Goal: Transaction & Acquisition: Obtain resource

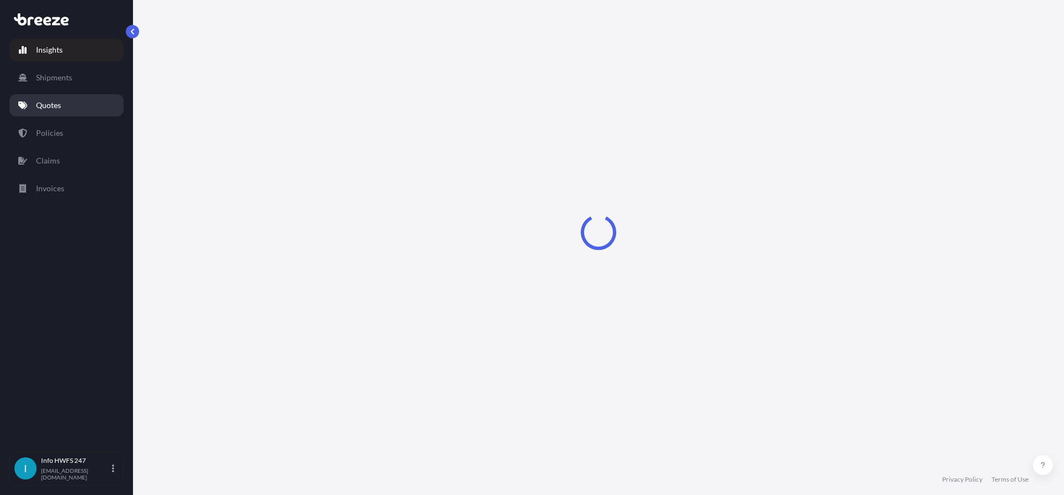
click at [53, 106] on p "Quotes" at bounding box center [48, 105] width 25 height 11
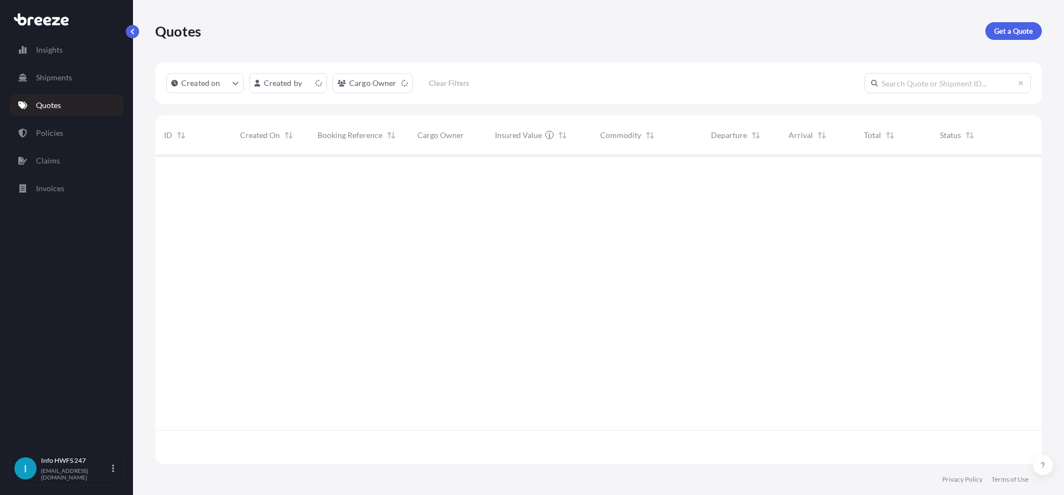
scroll to position [306, 878]
click at [1003, 33] on p "Get a Quote" at bounding box center [1013, 30] width 39 height 11
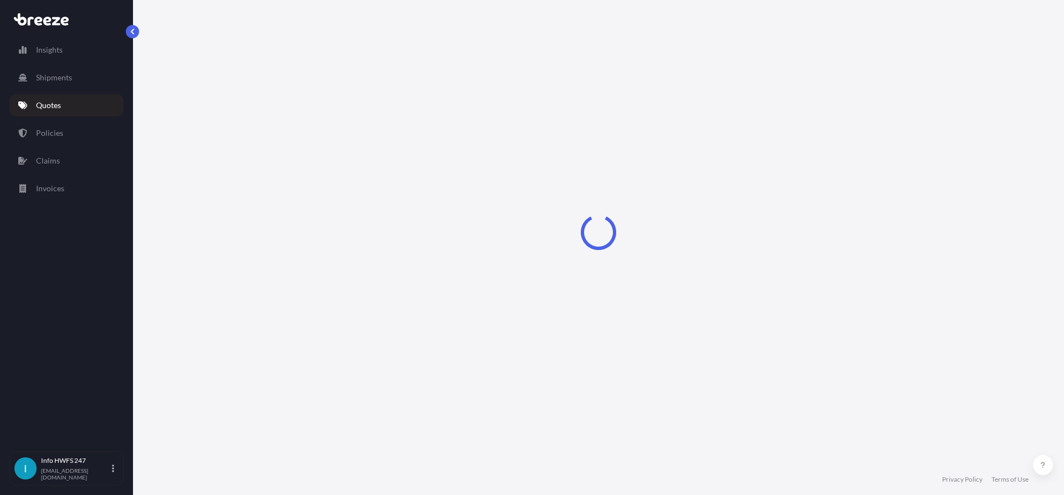
select select "Air"
select select "1"
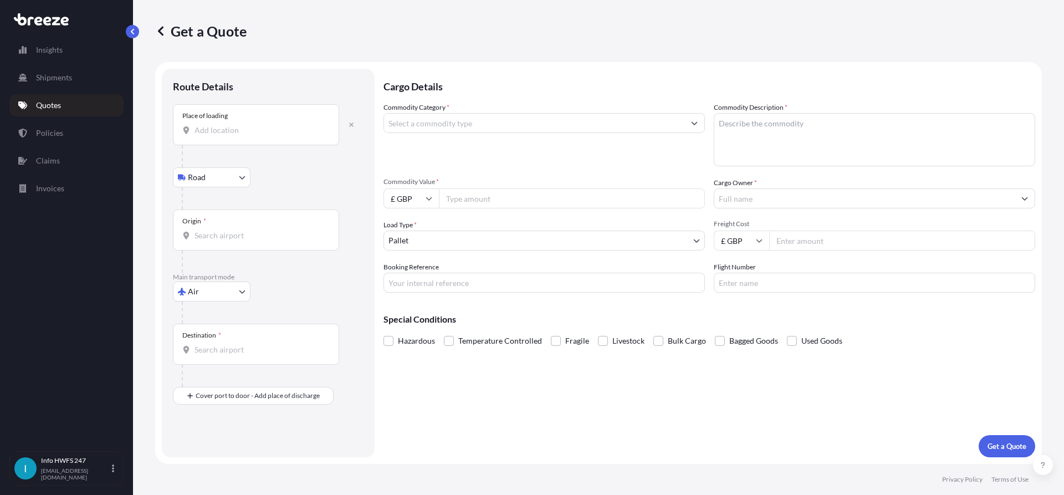
click at [285, 114] on div "Place of loading" at bounding box center [256, 124] width 166 height 41
click at [285, 125] on input "Place of loading" at bounding box center [260, 130] width 131 height 11
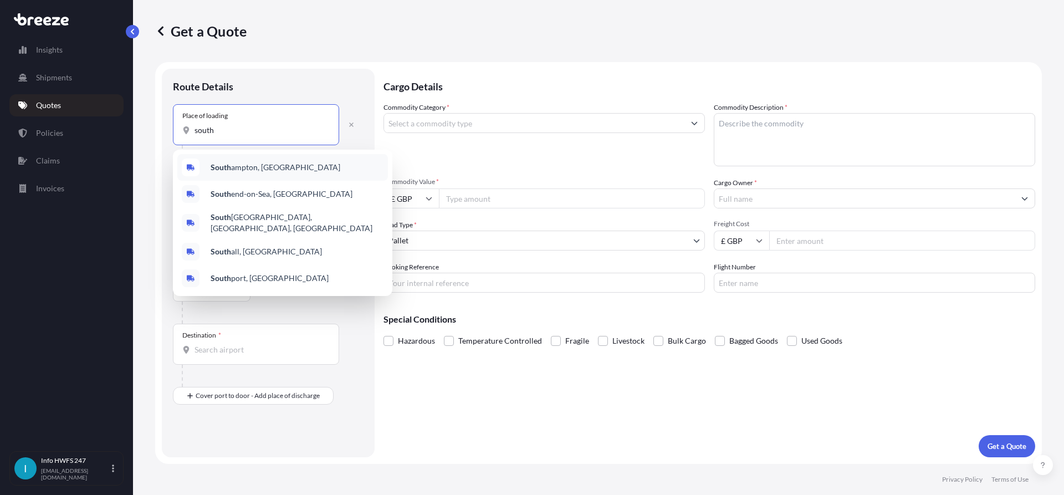
click at [283, 181] on div "South end-on-Sea, [GEOGRAPHIC_DATA]" at bounding box center [282, 194] width 211 height 27
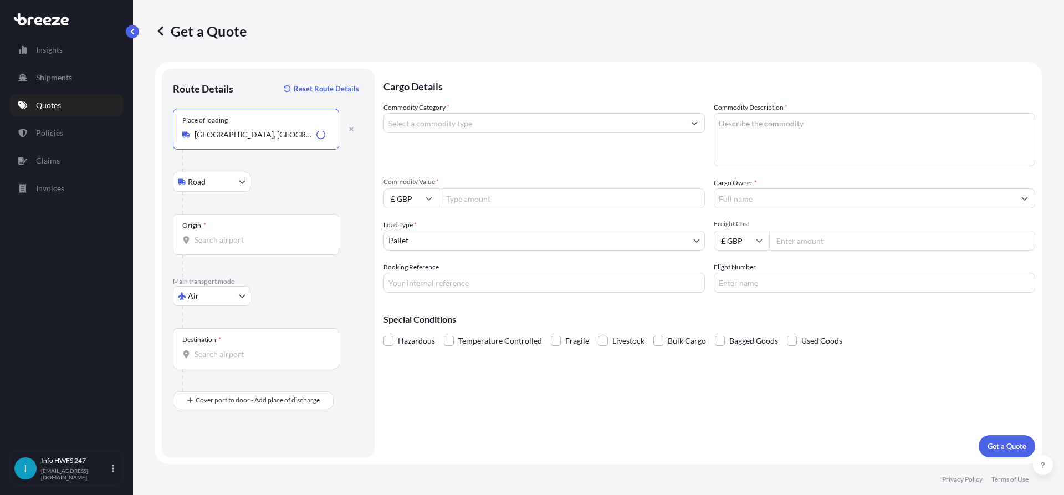
drag, startPoint x: 268, startPoint y: 132, endPoint x: 7, endPoint y: 132, distance: 260.5
click at [7, 132] on div "Insights Shipments Quotes Policies Claims Invoices I Info HWFS 247 [EMAIL_ADDRE…" at bounding box center [532, 247] width 1064 height 495
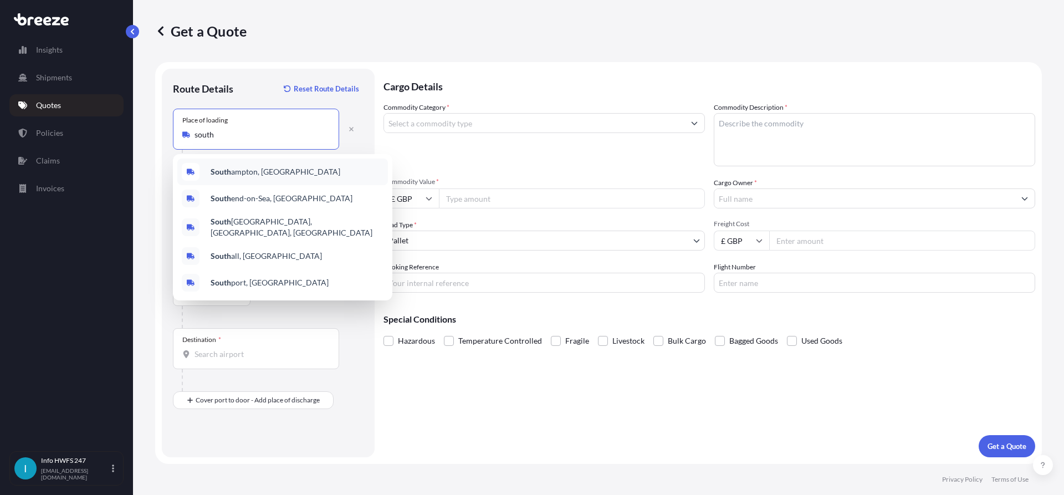
click at [250, 168] on span "[GEOGRAPHIC_DATA], [GEOGRAPHIC_DATA]" at bounding box center [276, 171] width 130 height 11
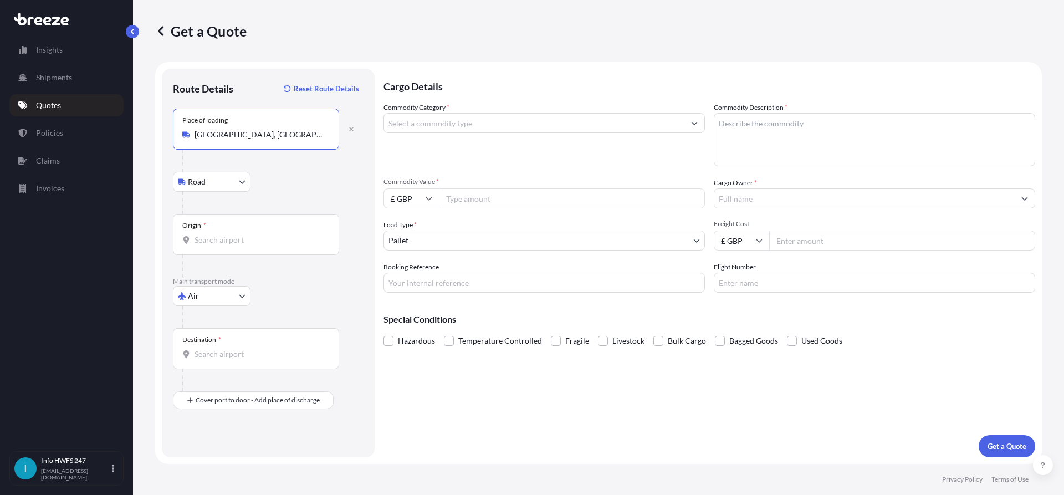
type input "[GEOGRAPHIC_DATA], [GEOGRAPHIC_DATA]"
click at [253, 233] on div "Origin *" at bounding box center [256, 234] width 166 height 41
click at [253, 234] on input "Origin *" at bounding box center [260, 239] width 131 height 11
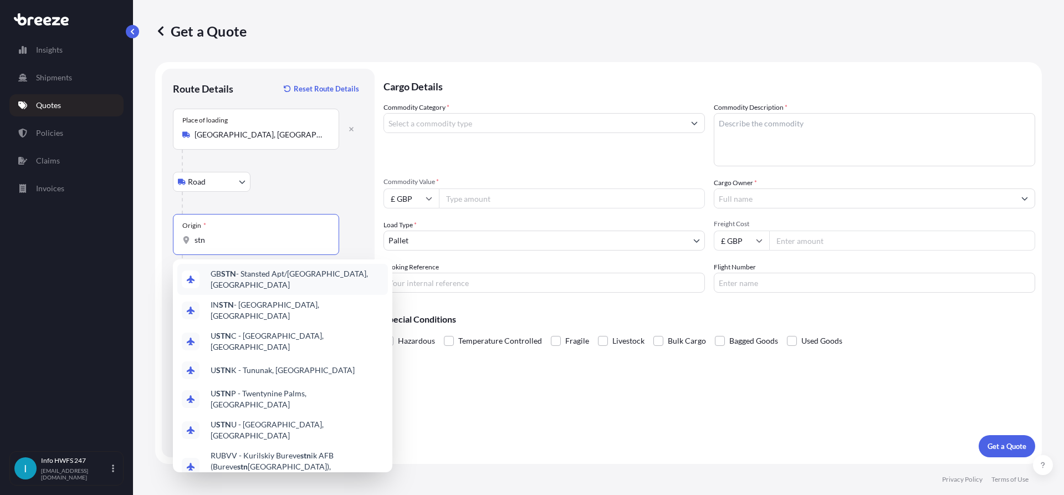
click at [258, 280] on span "GB STN - Stansted Apt/[GEOGRAPHIC_DATA], [GEOGRAPHIC_DATA]" at bounding box center [297, 279] width 173 height 22
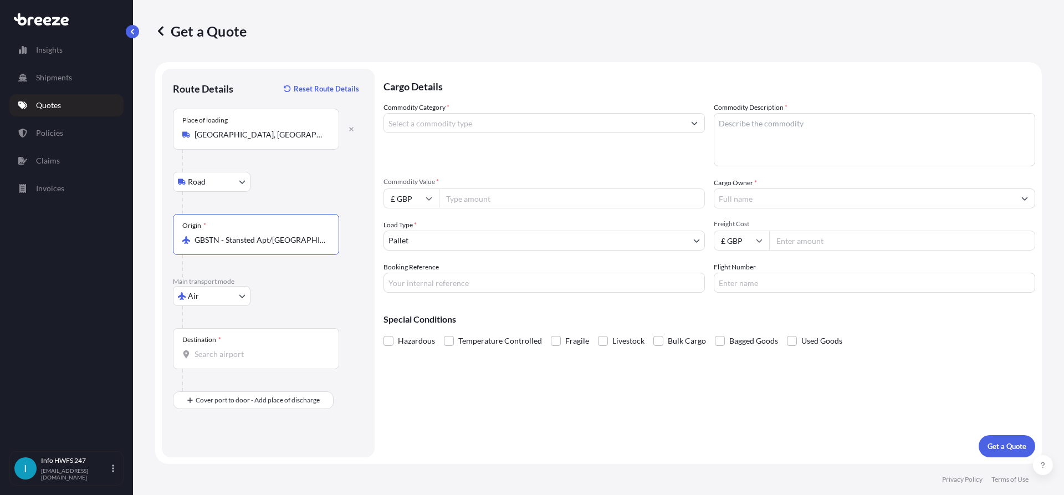
type input "GBSTN - Stansted Apt/[GEOGRAPHIC_DATA], [GEOGRAPHIC_DATA]"
click at [235, 359] on input "Destination *" at bounding box center [260, 354] width 131 height 11
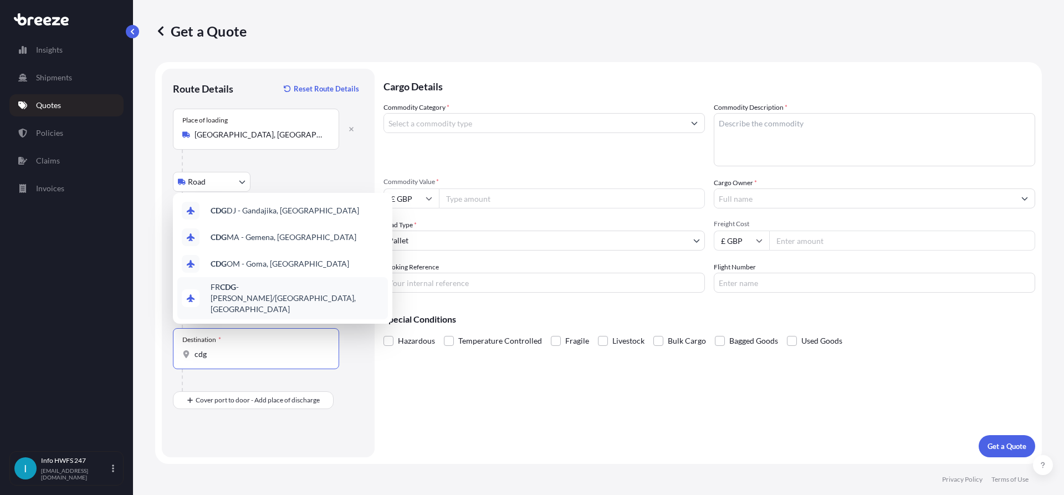
click at [281, 308] on span "FR CDG - [PERSON_NAME]-de-Gaulle Apt/[GEOGRAPHIC_DATA], [GEOGRAPHIC_DATA]" at bounding box center [297, 298] width 173 height 33
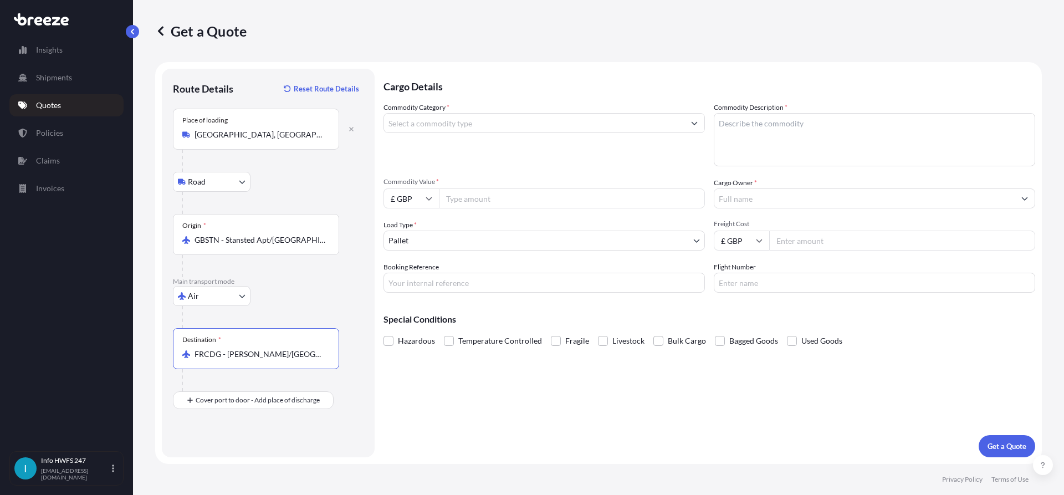
type input "FRCDG - [PERSON_NAME]/[GEOGRAPHIC_DATA], [GEOGRAPHIC_DATA]"
click at [214, 459] on input "Place of Discharge" at bounding box center [260, 459] width 131 height 11
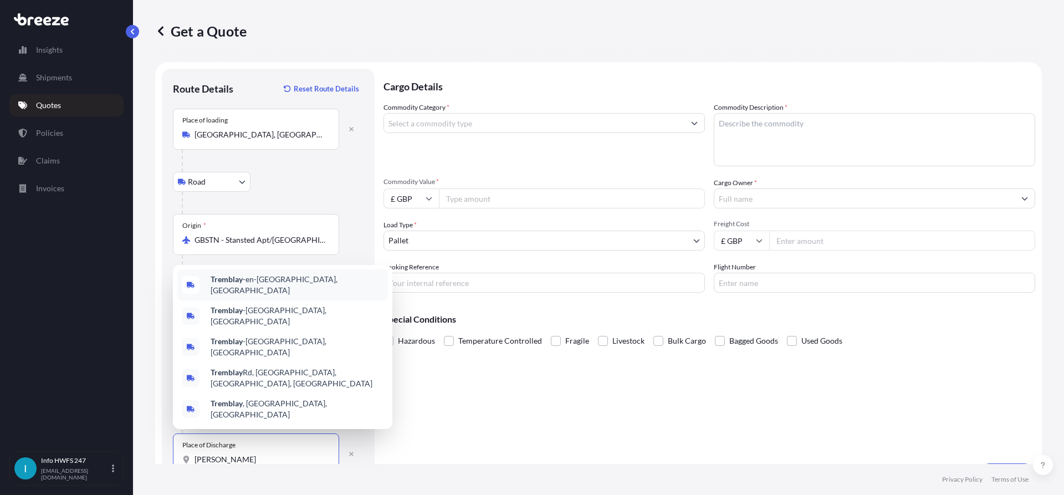
click at [272, 296] on span "[PERSON_NAME] -en-[GEOGRAPHIC_DATA], [GEOGRAPHIC_DATA]" at bounding box center [297, 285] width 173 height 22
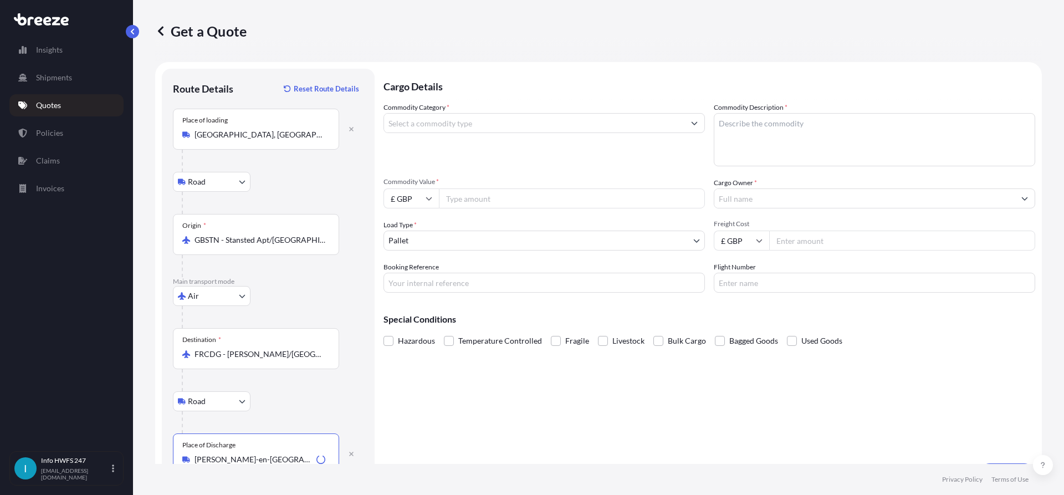
type input "[PERSON_NAME]-en-[GEOGRAPHIC_DATA], [GEOGRAPHIC_DATA]"
click at [545, 136] on div "Commodity Category *" at bounding box center [543, 134] width 321 height 64
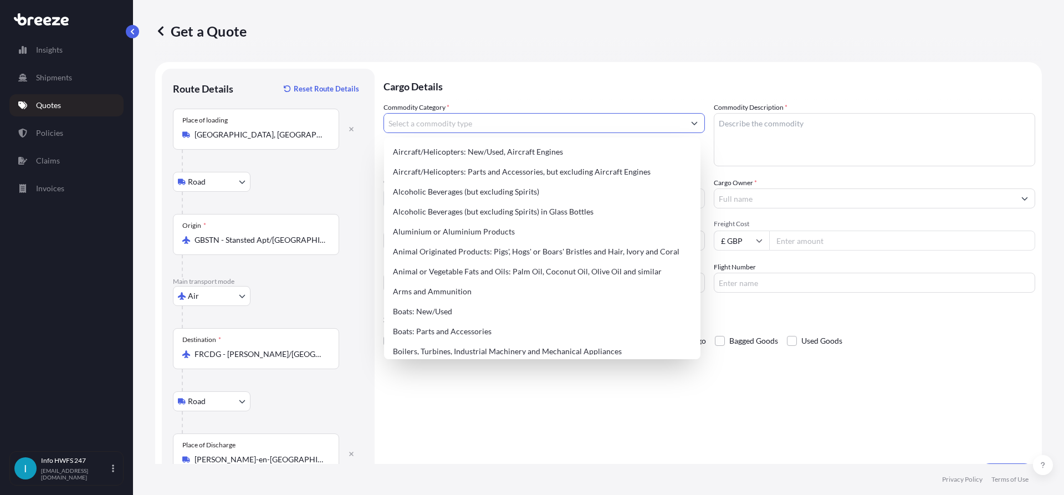
click at [548, 125] on input "Commodity Category *" at bounding box center [534, 123] width 300 height 20
click at [516, 173] on div "Aircraft/Helicopters: Parts and Accessories, but excluding Aircraft Engines" at bounding box center [542, 172] width 308 height 20
type input "Aircraft/Helicopters: Parts and Accessories, but excluding Aircraft Engines"
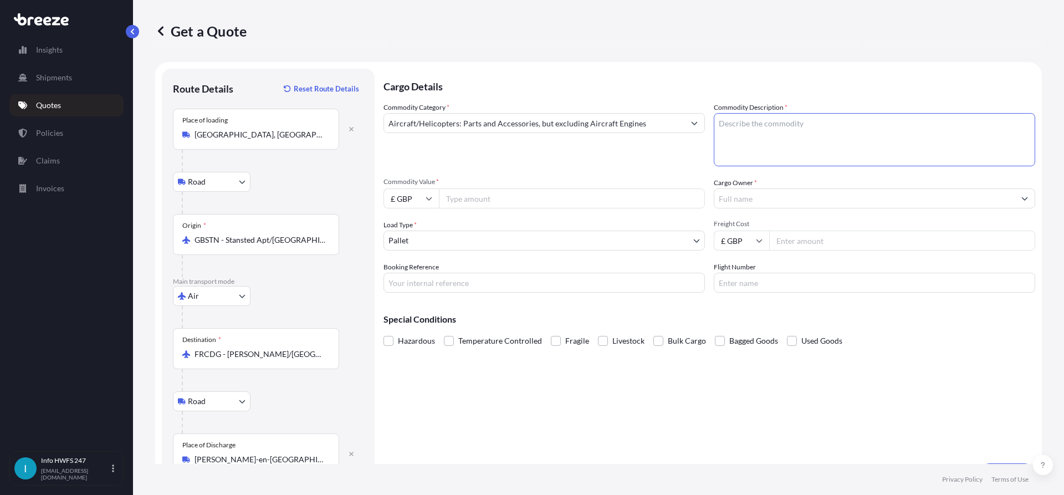
click at [783, 145] on textarea "Commodity Description *" at bounding box center [874, 139] width 321 height 53
type textarea "c"
type textarea "CIVIL AIRCRAFT TOOLING"
click at [416, 186] on span "Commodity Value *" at bounding box center [543, 181] width 321 height 9
click at [439, 188] on input "Commodity Value *" at bounding box center [572, 198] width 266 height 20
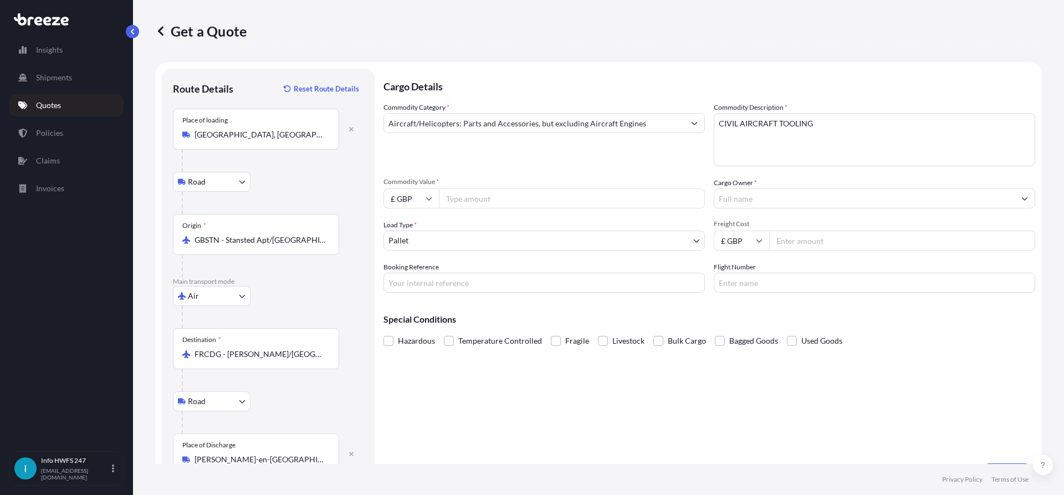
click at [426, 202] on input "£ GBP" at bounding box center [410, 198] width 55 height 20
click at [409, 273] on div "$ USD" at bounding box center [411, 275] width 47 height 21
type input "$ USD"
click at [520, 198] on input "Commodity Value *" at bounding box center [572, 198] width 266 height 20
type input "14400"
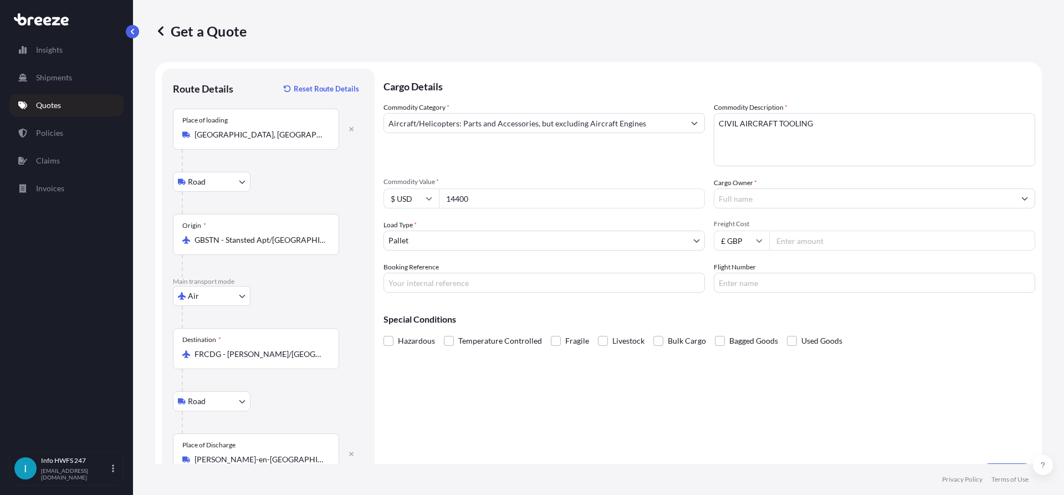
click at [747, 193] on input "Cargo Owner *" at bounding box center [864, 198] width 300 height 20
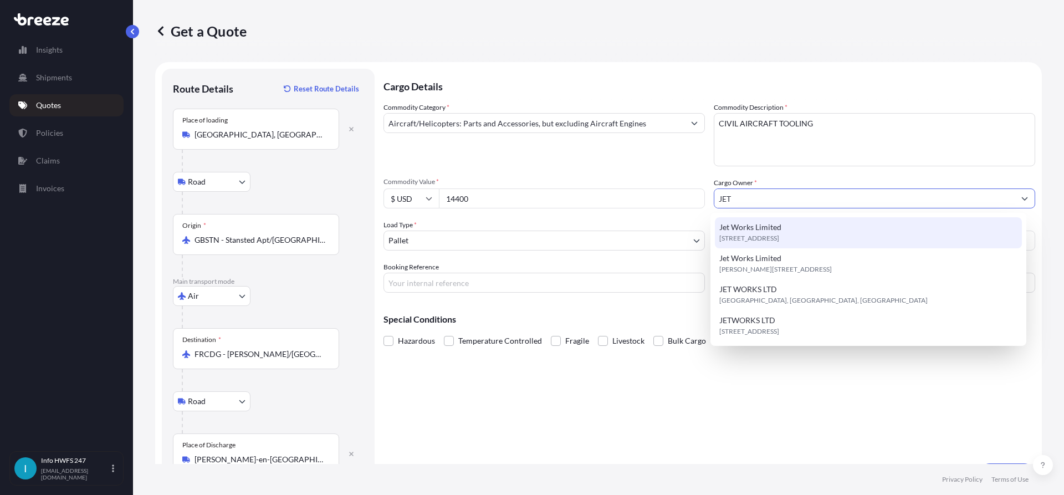
click at [803, 234] on div "Jet Works Limited [STREET_ADDRESS]" at bounding box center [869, 232] width 308 height 31
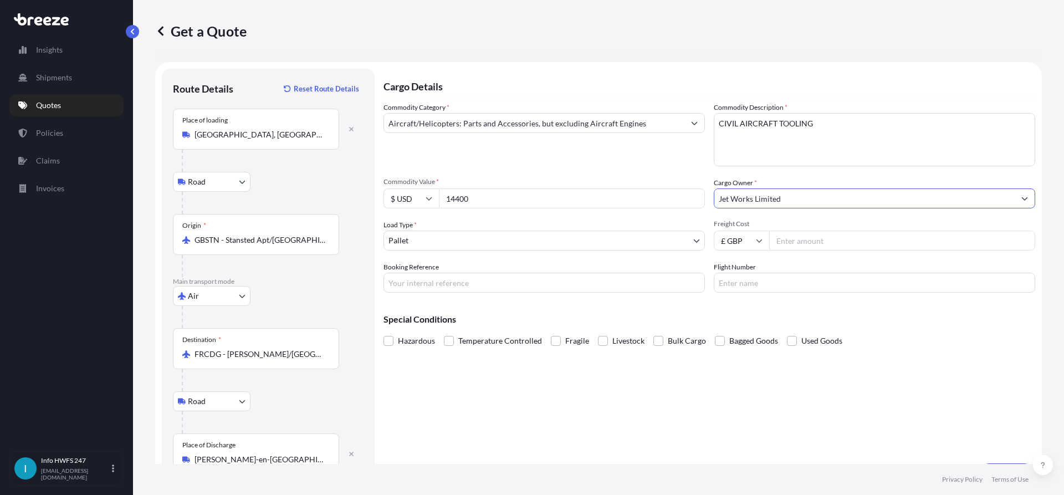
type input "Jet Works Limited"
drag, startPoint x: 498, startPoint y: 283, endPoint x: 565, endPoint y: 279, distance: 67.2
click at [498, 283] on input "Booking Reference" at bounding box center [543, 283] width 321 height 20
paste input "HE166803"
type input "HE166803"
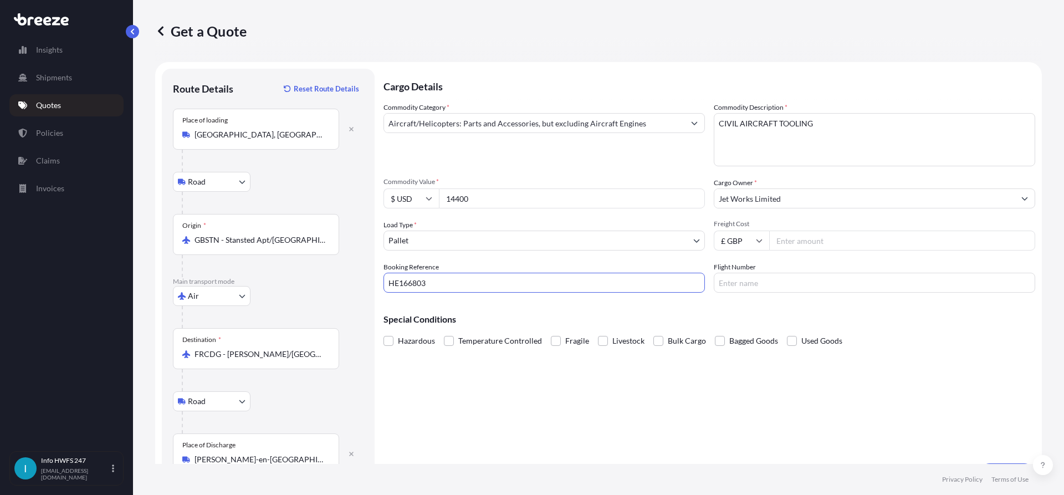
click at [883, 364] on div "Cargo Details Commodity Category * Aircraft/Helicopters: Parts and Accessories,…" at bounding box center [709, 277] width 652 height 417
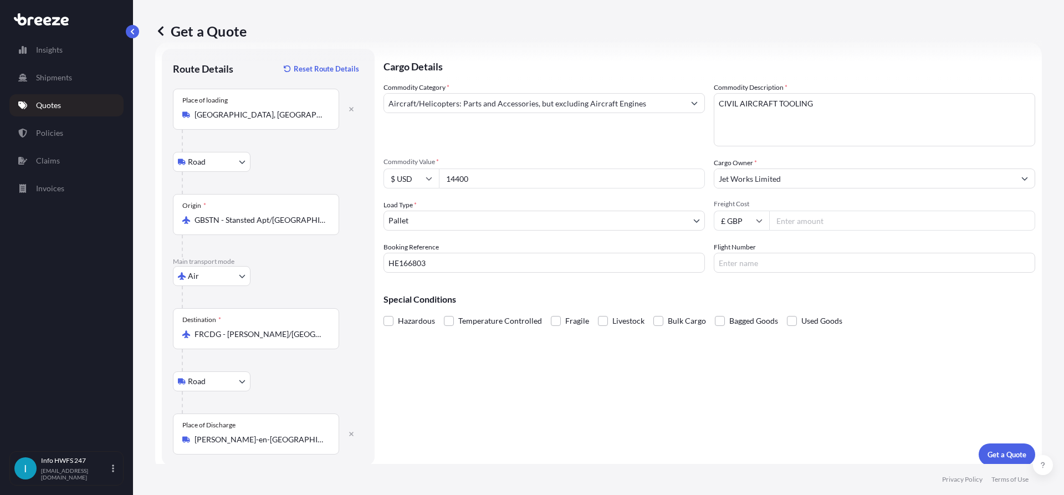
scroll to position [28, 0]
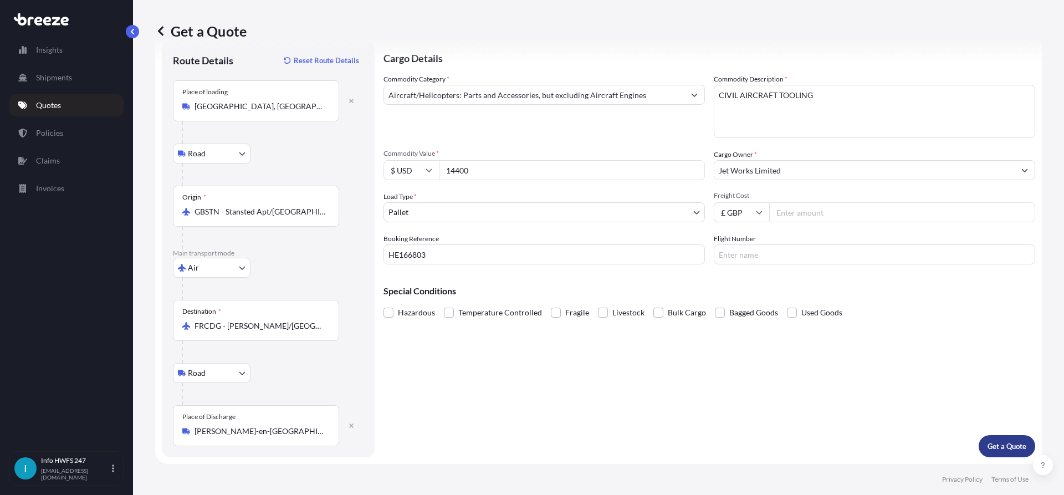
click at [1016, 439] on button "Get a Quote" at bounding box center [1007, 446] width 57 height 22
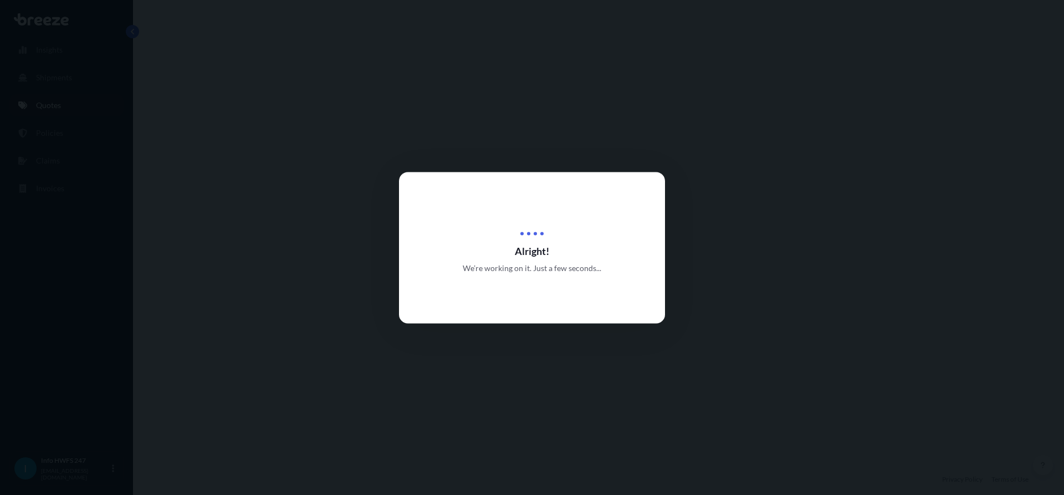
select select "Road"
select select "Air"
select select "Road"
select select "1"
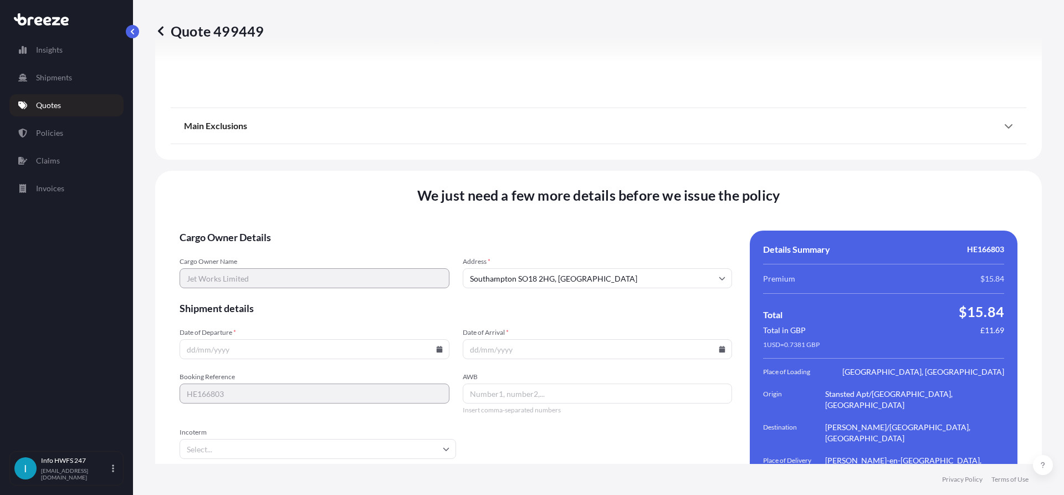
scroll to position [1473, 0]
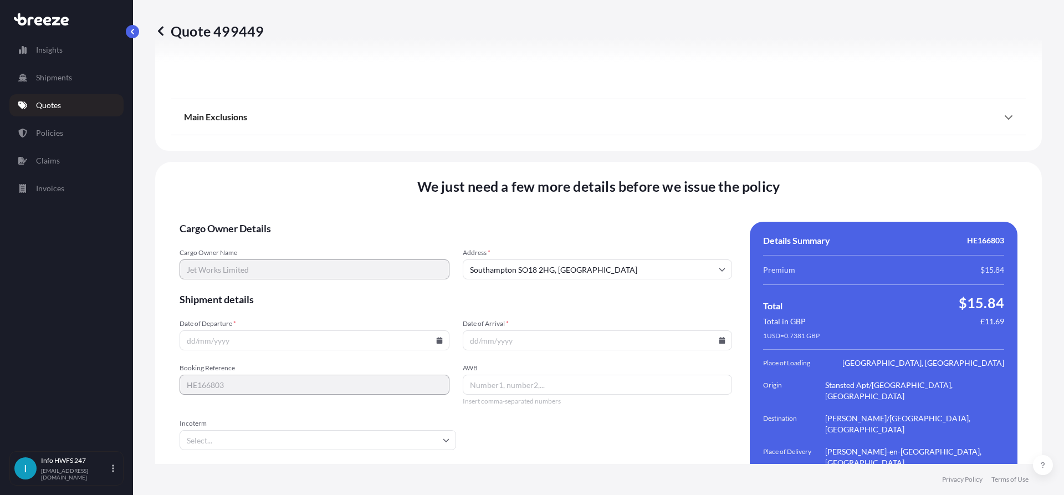
click at [447, 319] on div "Date of Departure * Date of Arrival *" at bounding box center [456, 334] width 552 height 31
click at [442, 330] on input "Date of Departure *" at bounding box center [315, 340] width 270 height 20
click at [438, 337] on icon at bounding box center [439, 340] width 6 height 7
click at [235, 223] on button "22" at bounding box center [236, 230] width 18 height 18
type input "[DATE]"
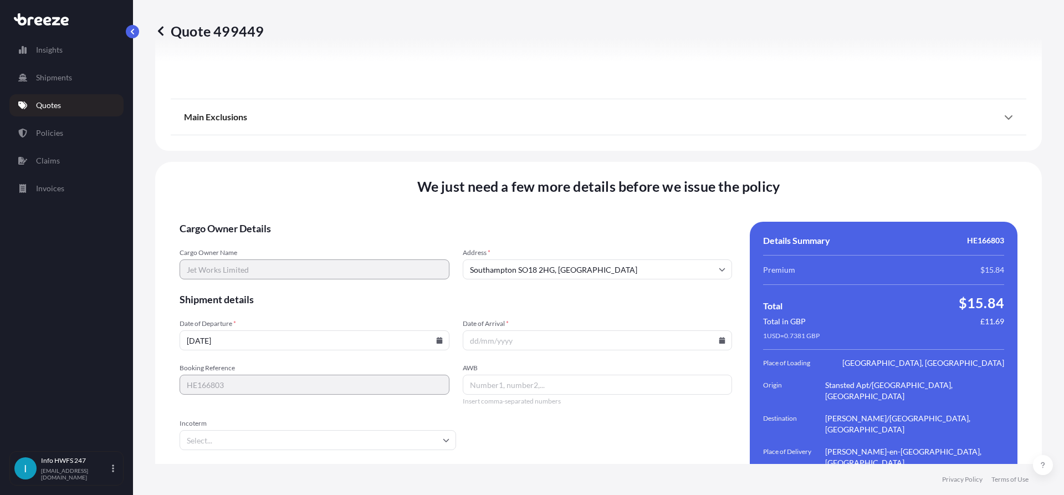
click at [719, 337] on icon at bounding box center [722, 340] width 7 height 7
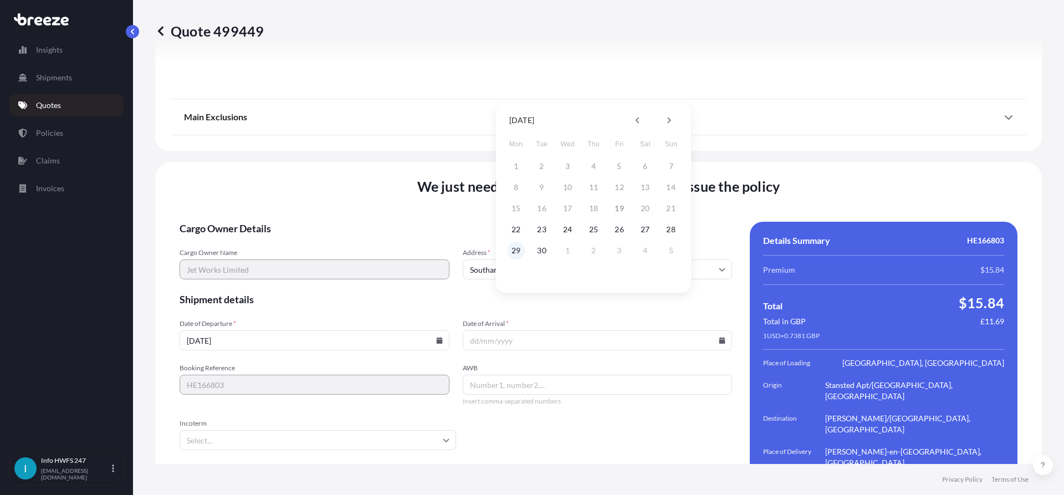
click at [507, 249] on button "29" at bounding box center [516, 251] width 18 height 18
type input "[DATE]"
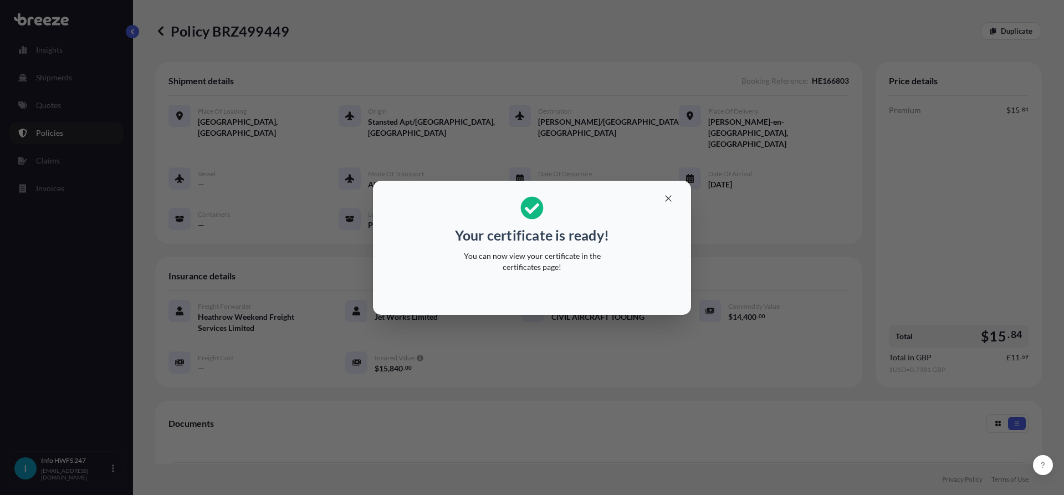
click at [669, 196] on icon "button" at bounding box center [668, 198] width 10 height 10
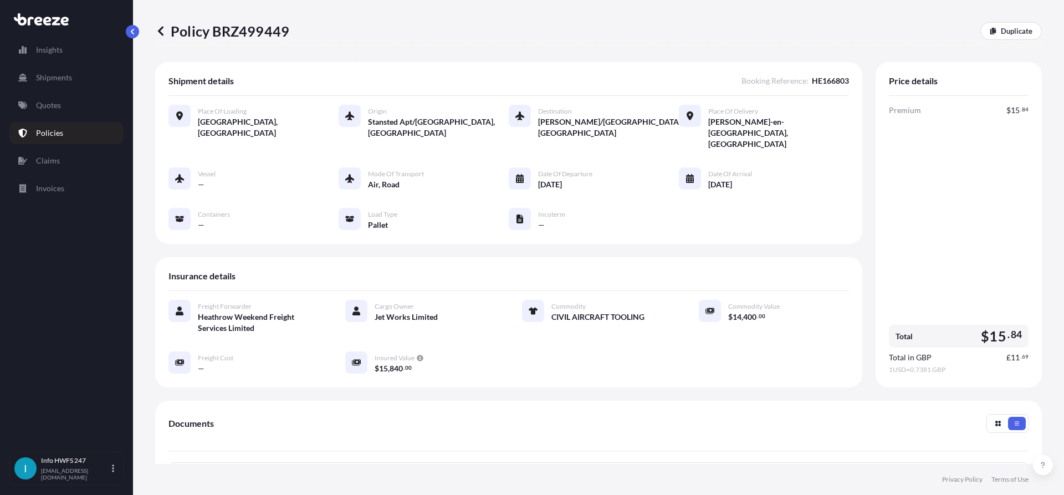
scroll to position [166, 0]
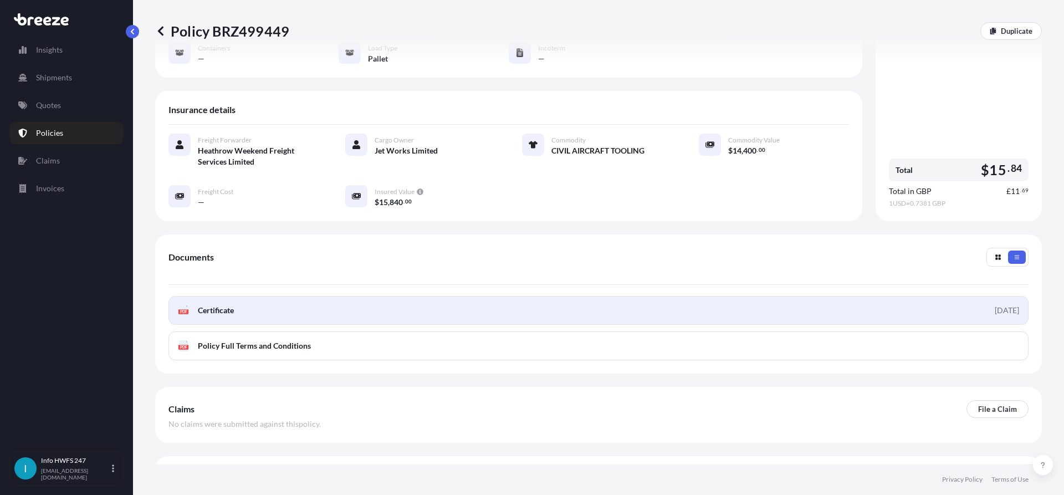
click at [274, 297] on link "PDF Certificate [DATE]" at bounding box center [598, 310] width 860 height 29
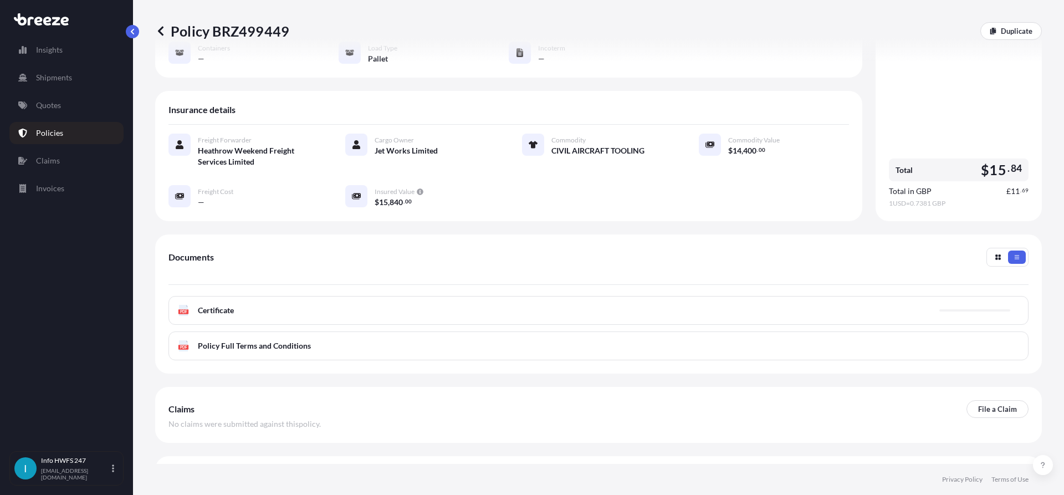
click at [44, 96] on link "Quotes" at bounding box center [66, 105] width 114 height 22
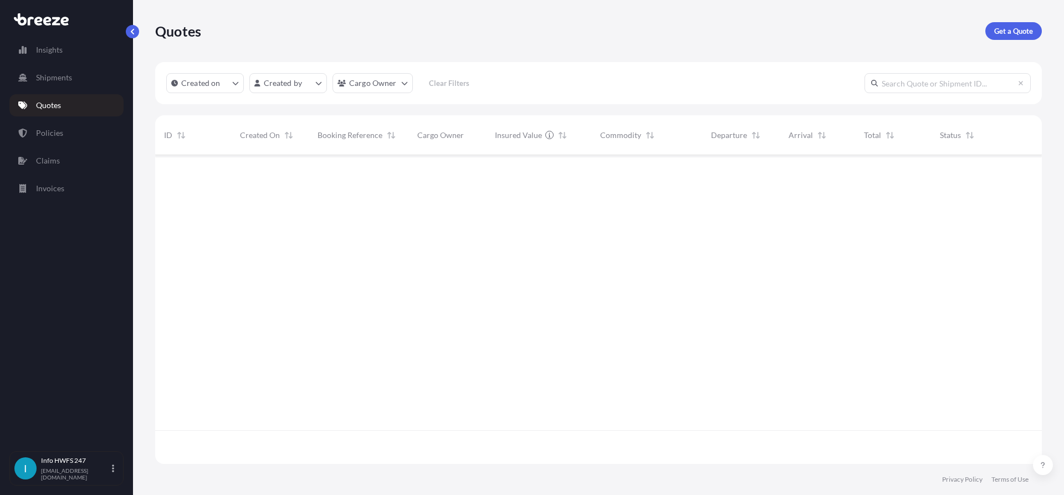
scroll to position [306, 878]
click at [1033, 36] on link "Get a Quote" at bounding box center [1013, 31] width 57 height 18
select select "Road"
select select "Air"
select select "1"
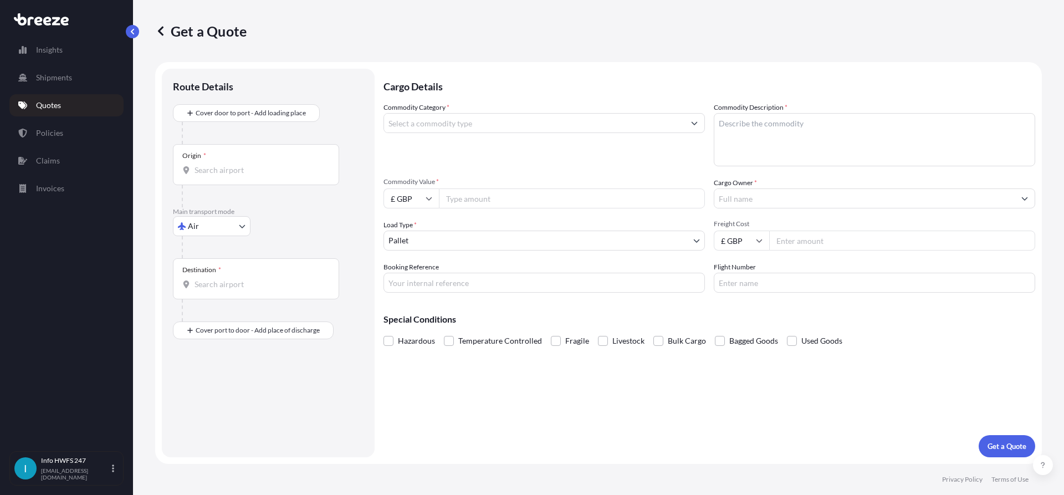
click at [232, 129] on div at bounding box center [273, 133] width 182 height 22
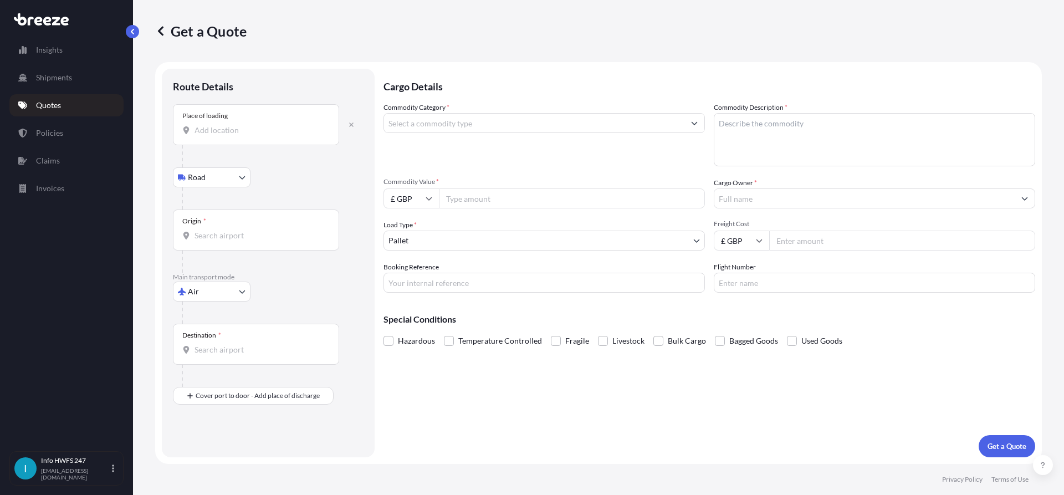
click at [239, 140] on div "Place of loading" at bounding box center [256, 124] width 166 height 41
click at [239, 136] on input "Place of loading" at bounding box center [260, 130] width 131 height 11
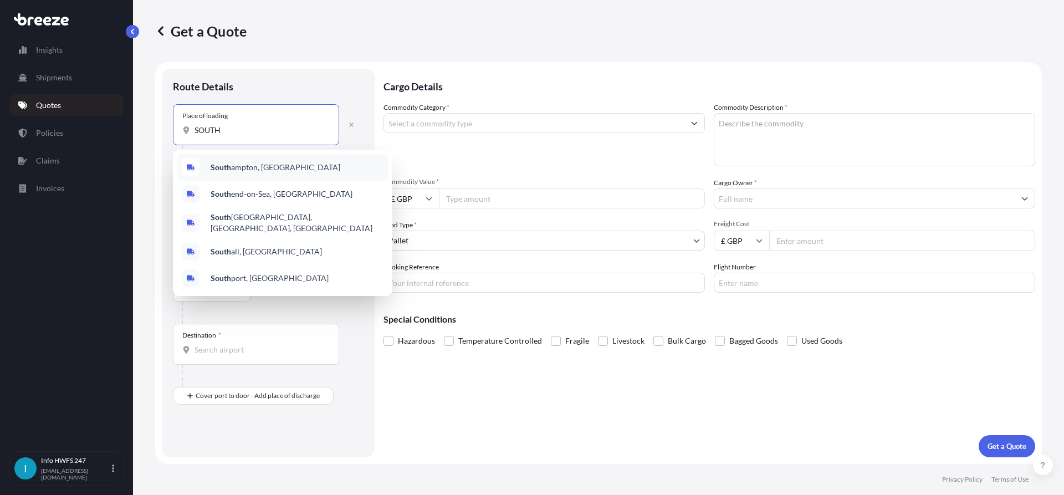
click at [252, 174] on div "[GEOGRAPHIC_DATA], [GEOGRAPHIC_DATA]" at bounding box center [282, 167] width 211 height 27
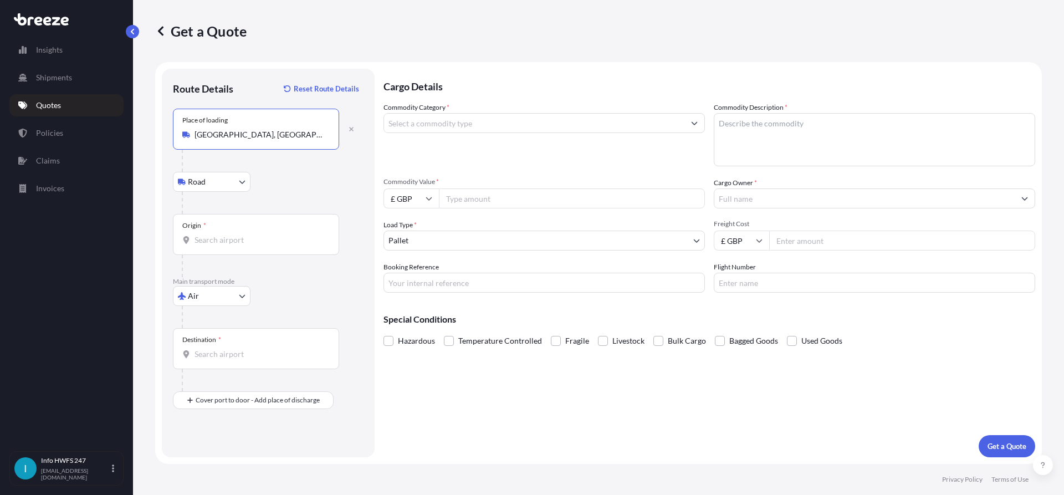
type input "[GEOGRAPHIC_DATA], [GEOGRAPHIC_DATA]"
click at [226, 235] on input "Origin *" at bounding box center [260, 239] width 131 height 11
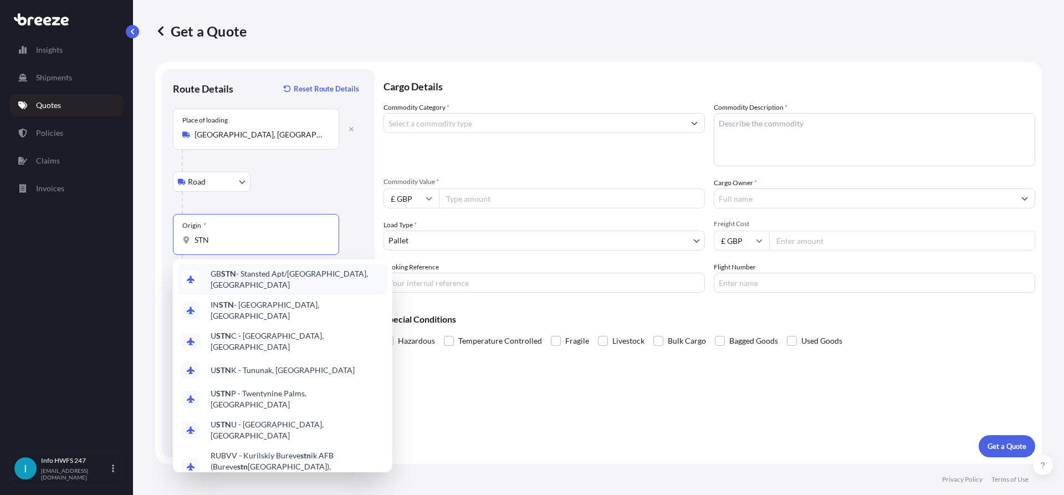
click at [284, 275] on span "GB STN - Stansted Apt/[GEOGRAPHIC_DATA], [GEOGRAPHIC_DATA]" at bounding box center [297, 279] width 173 height 22
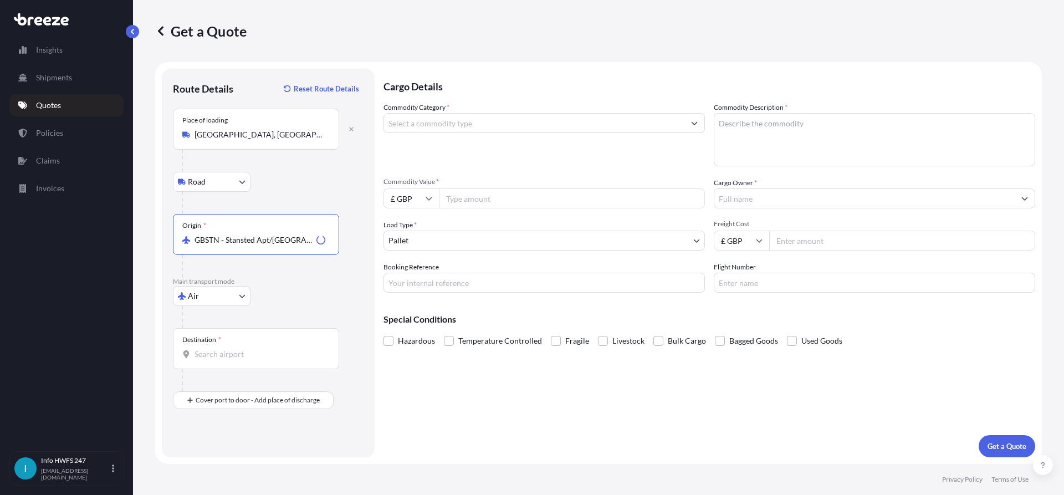
type input "GBSTN - Stansted Apt/[GEOGRAPHIC_DATA], [GEOGRAPHIC_DATA]"
click at [238, 344] on div "Destination *" at bounding box center [256, 348] width 166 height 41
click at [238, 349] on input "Destination *" at bounding box center [260, 354] width 131 height 11
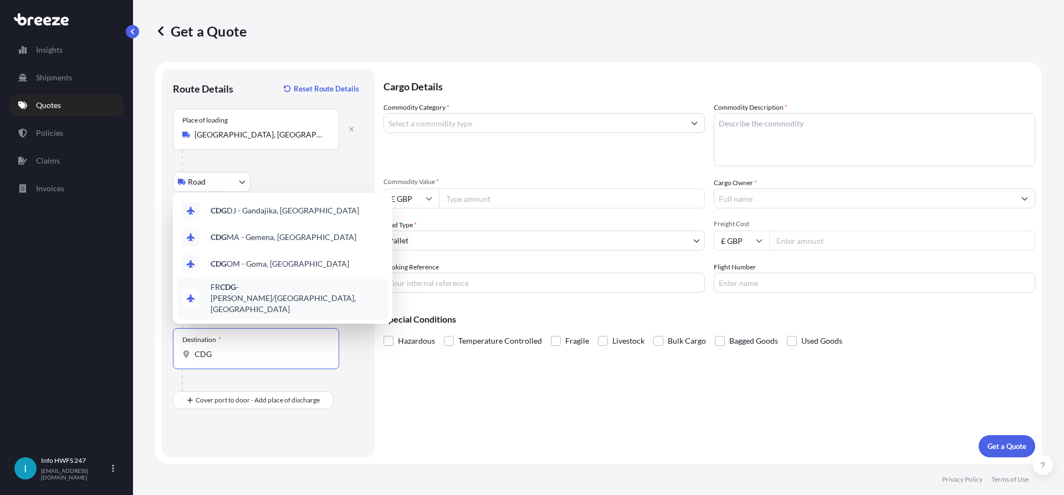
click at [296, 314] on div "FR CDG - [PERSON_NAME]-de-Gaulle Apt/[GEOGRAPHIC_DATA], [GEOGRAPHIC_DATA]" at bounding box center [282, 298] width 211 height 42
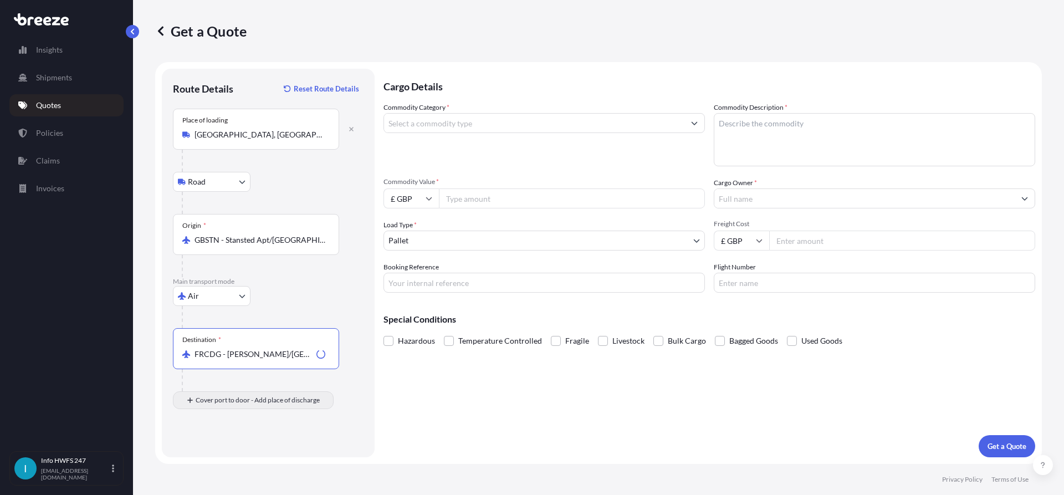
type input "FRCDG - [PERSON_NAME]/[GEOGRAPHIC_DATA], [GEOGRAPHIC_DATA]"
click at [240, 451] on div "Place of Discharge" at bounding box center [256, 453] width 166 height 41
click at [240, 454] on input "Place of Discharge" at bounding box center [260, 459] width 131 height 11
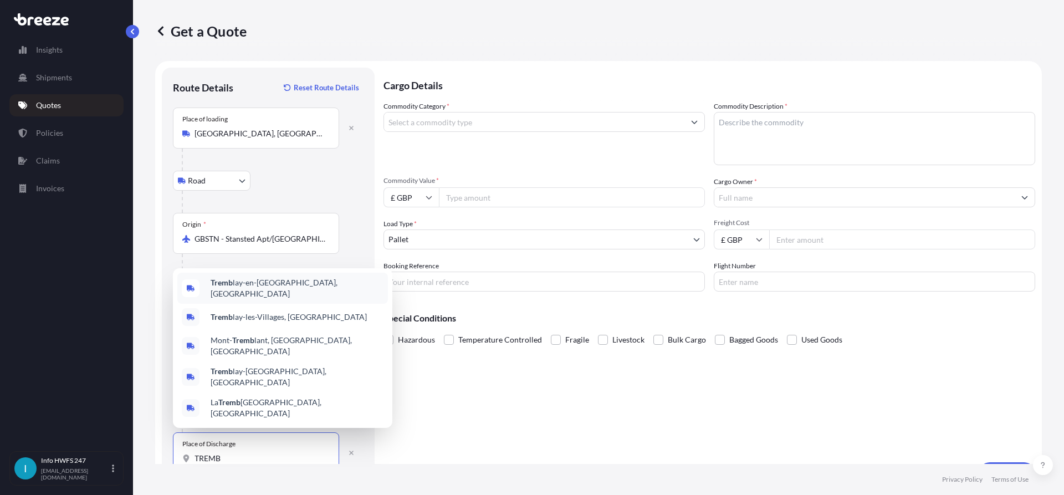
click at [288, 304] on div "Tremb lay-en-[GEOGRAPHIC_DATA], [GEOGRAPHIC_DATA]" at bounding box center [282, 288] width 211 height 31
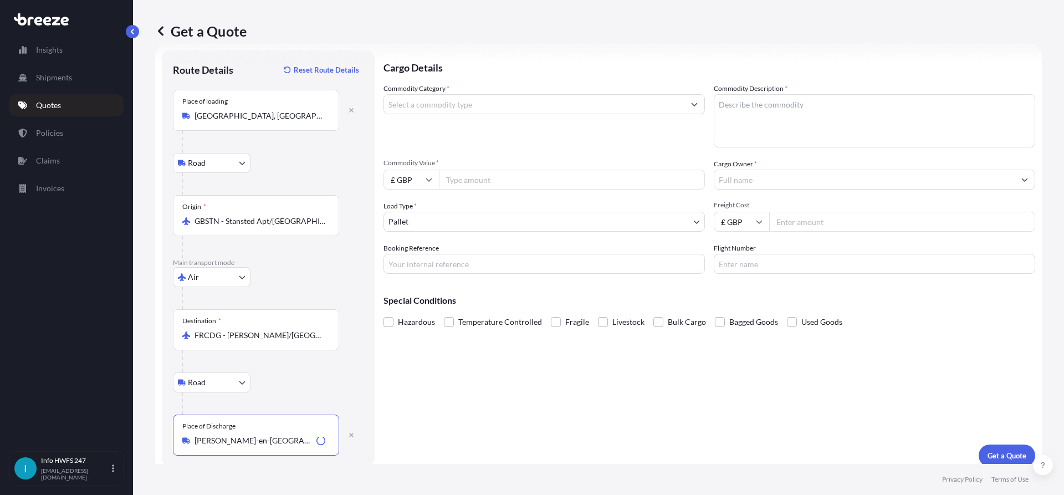
scroll to position [28, 0]
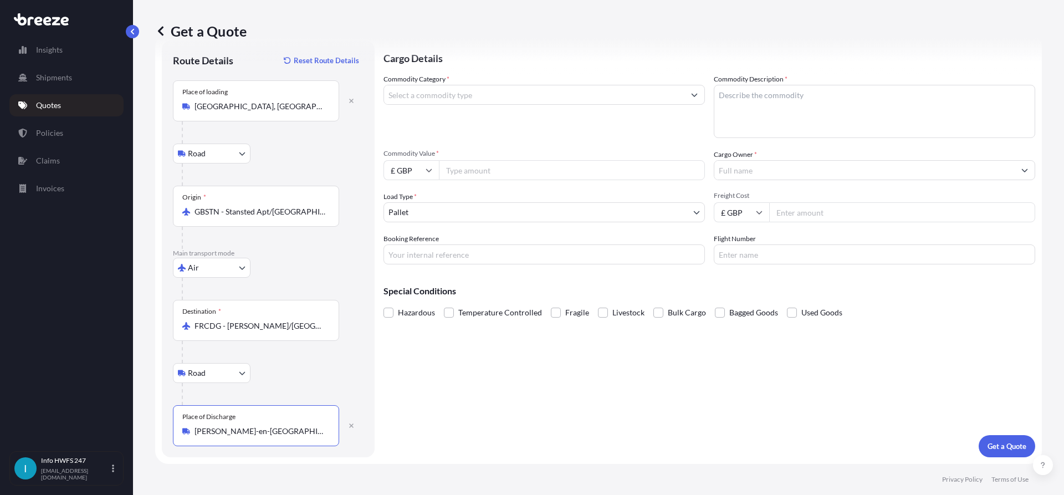
type input "[PERSON_NAME]-en-[GEOGRAPHIC_DATA], [GEOGRAPHIC_DATA]"
click at [475, 93] on input "Commodity Category *" at bounding box center [534, 95] width 300 height 20
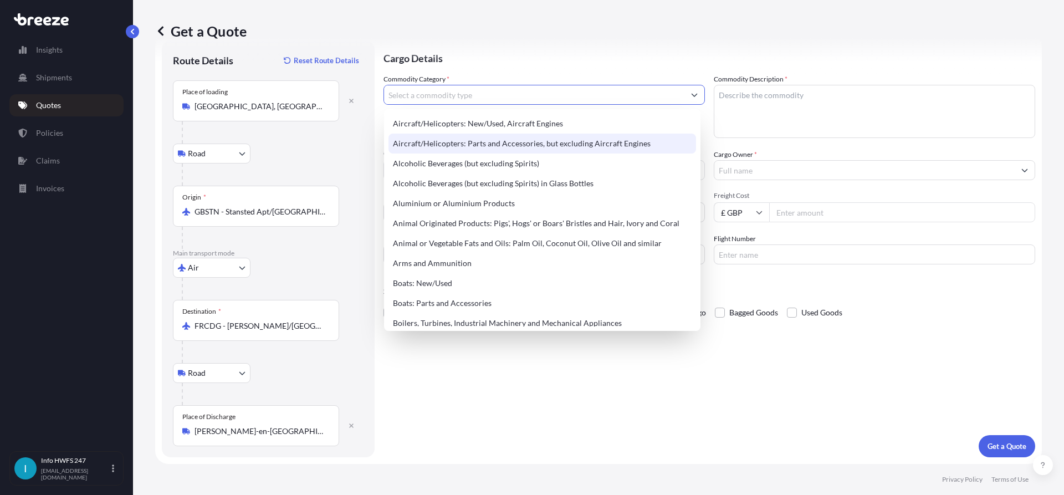
click at [493, 141] on div "Aircraft/Helicopters: Parts and Accessories, but excluding Aircraft Engines" at bounding box center [542, 144] width 308 height 20
type input "Aircraft/Helicopters: Parts and Accessories, but excluding Aircraft Engines"
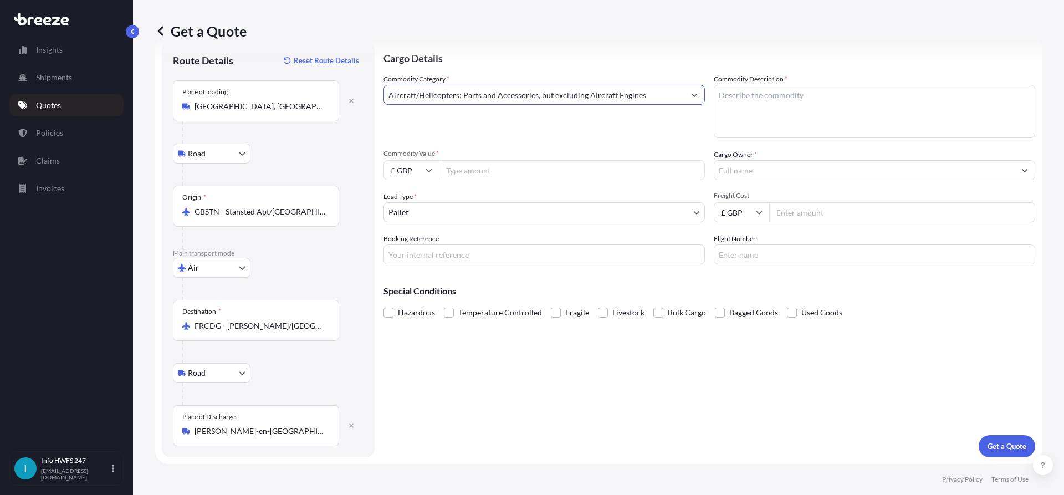
click at [771, 109] on textarea "Commodity Description *" at bounding box center [874, 111] width 321 height 53
type textarea "CIVIL AIRCRAFT TOOLING"
click at [403, 175] on input "£ GBP" at bounding box center [410, 170] width 55 height 20
click at [413, 247] on div "$ USD" at bounding box center [411, 247] width 47 height 21
type input "$ USD"
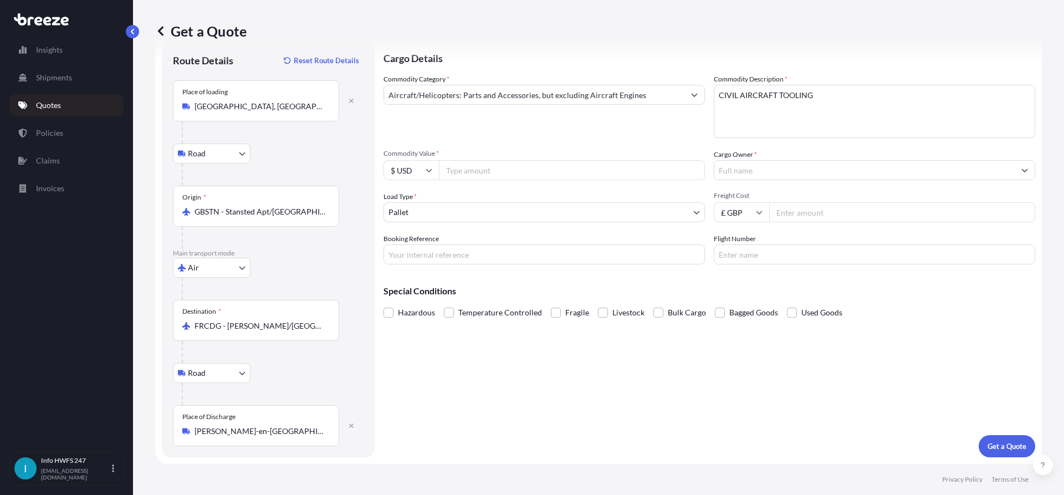
click at [474, 162] on input "Commodity Value *" at bounding box center [572, 170] width 266 height 20
type input "54110"
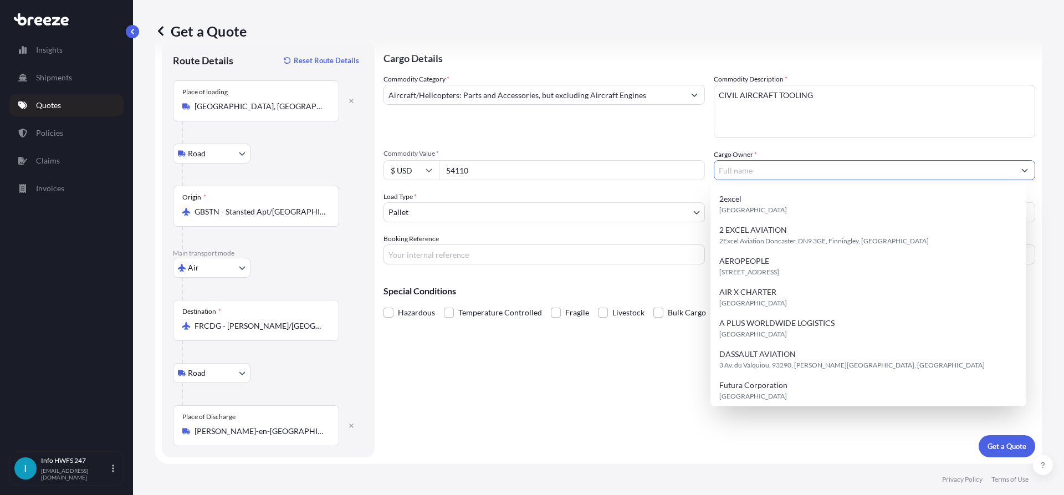
click at [763, 168] on input "Cargo Owner *" at bounding box center [864, 170] width 300 height 20
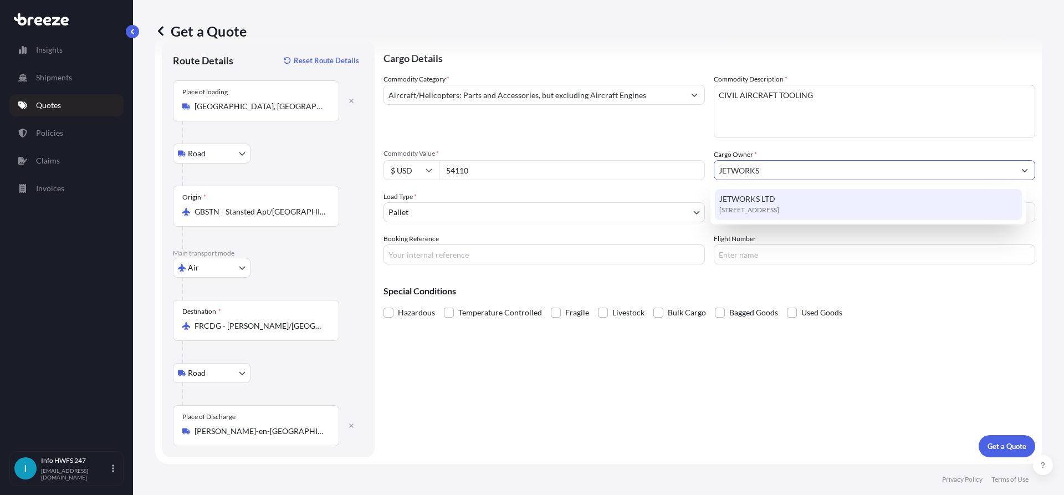
click at [775, 209] on span "[STREET_ADDRESS]" at bounding box center [749, 209] width 60 height 11
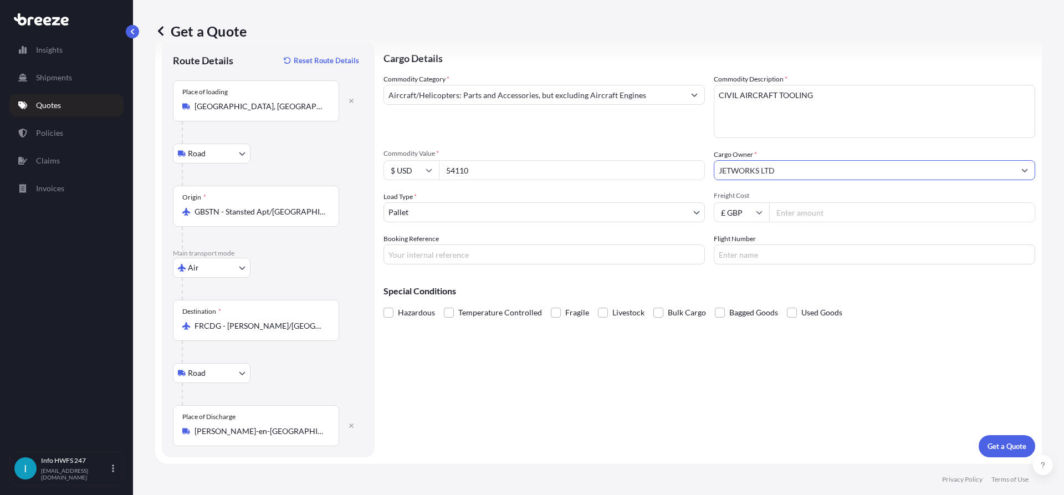
type input "JETWORKS LTD"
click at [447, 213] on body "15 options available. 0 options available. 1 option available. Insights Shipmen…" at bounding box center [532, 247] width 1064 height 495
click at [521, 244] on div "Booking Reference" at bounding box center [543, 248] width 321 height 31
click at [521, 252] on input "Booking Reference" at bounding box center [543, 254] width 321 height 20
paste input "HE166802"
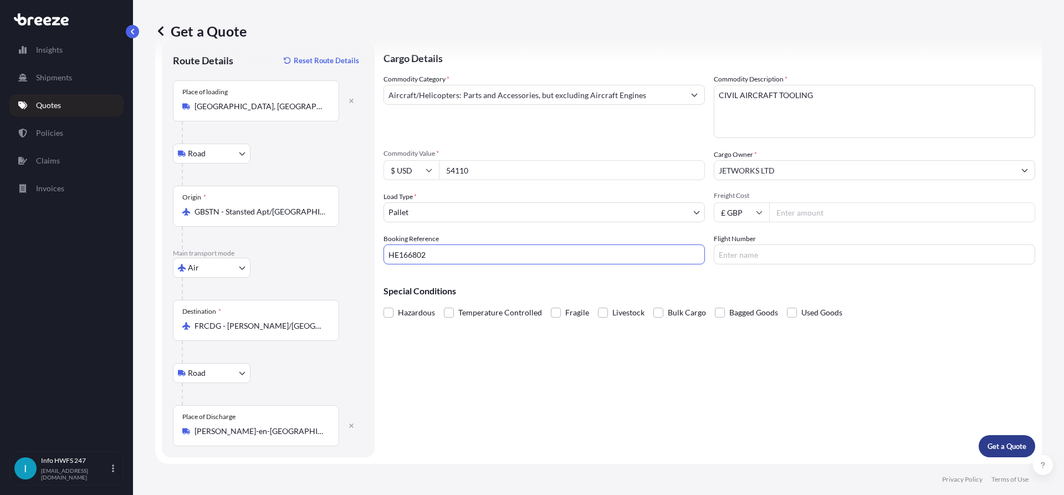
type input "HE166802"
click at [1019, 442] on button "Get a Quote" at bounding box center [1007, 446] width 57 height 22
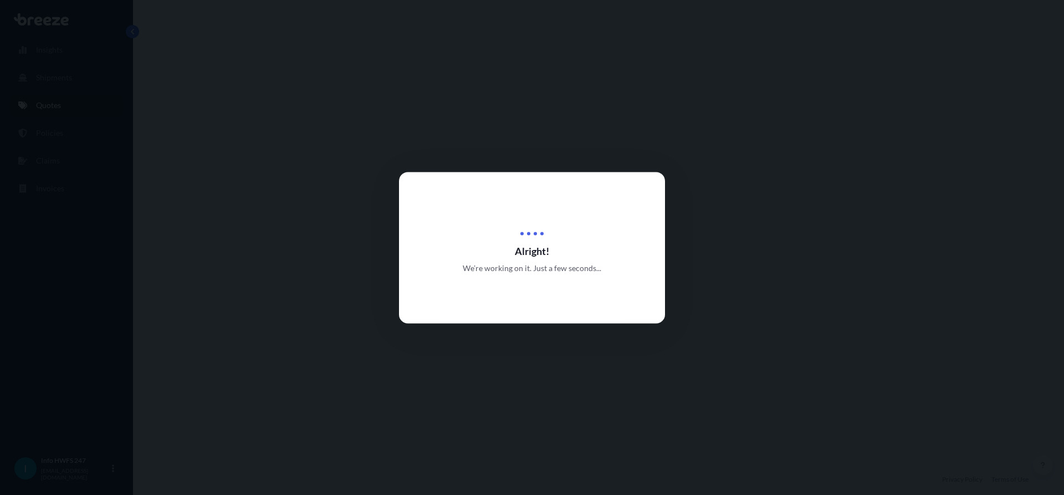
select select "Road"
select select "Air"
select select "Road"
select select "1"
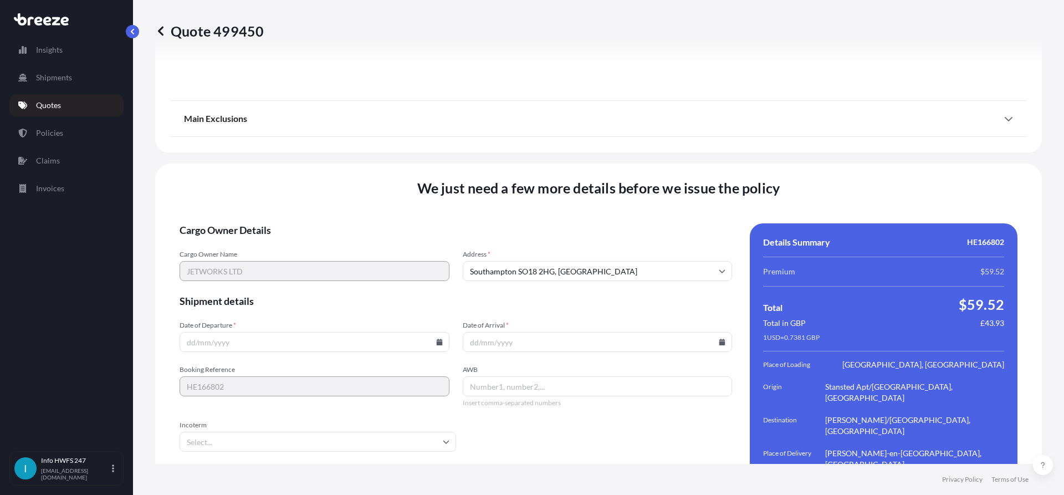
scroll to position [1473, 0]
click at [435, 330] on input "Date of Departure *" at bounding box center [315, 340] width 270 height 20
click at [437, 337] on icon at bounding box center [439, 340] width 6 height 7
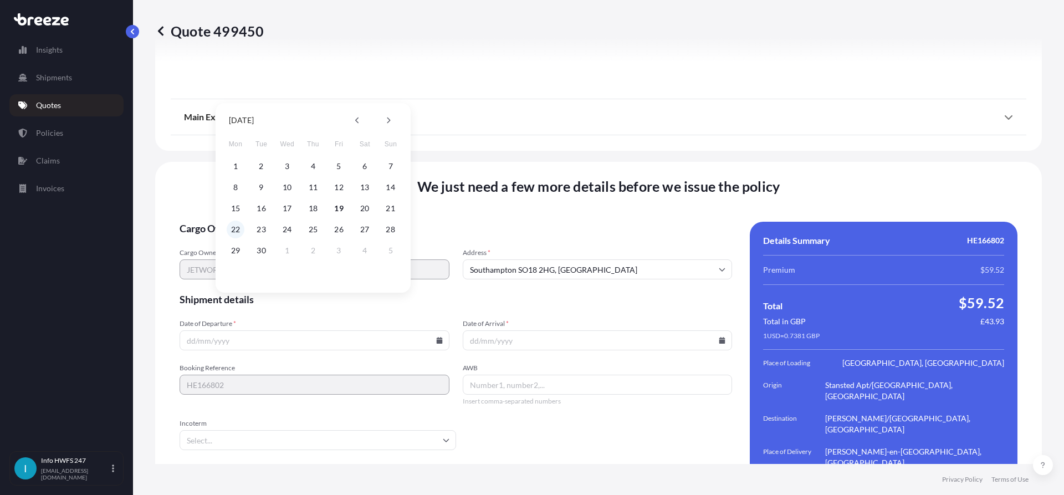
click at [239, 229] on button "22" at bounding box center [236, 230] width 18 height 18
type input "[DATE]"
click at [724, 330] on input "Date of Arrival *" at bounding box center [598, 340] width 270 height 20
click at [713, 330] on input "Date of Arrival *" at bounding box center [598, 340] width 270 height 20
click at [719, 337] on icon at bounding box center [722, 340] width 6 height 7
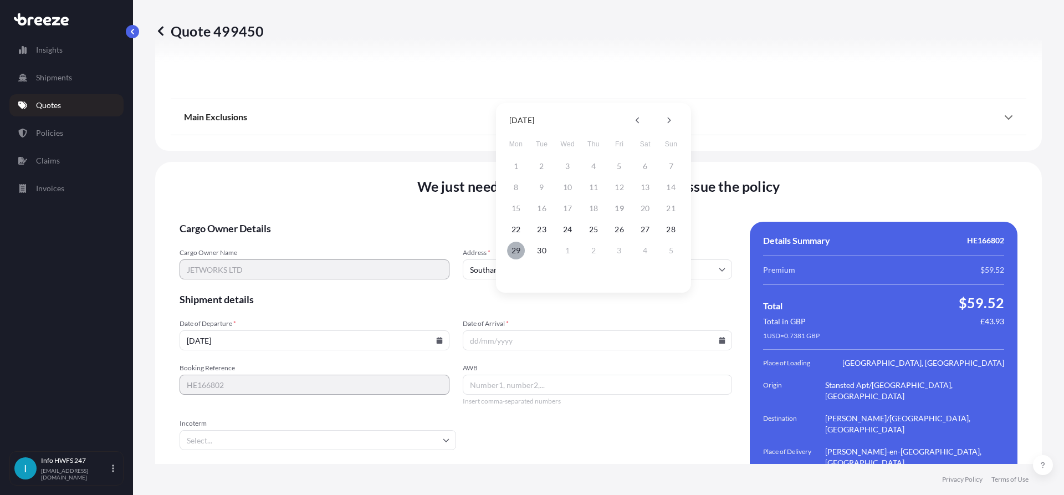
click at [511, 249] on button "29" at bounding box center [516, 251] width 18 height 18
type input "[DATE]"
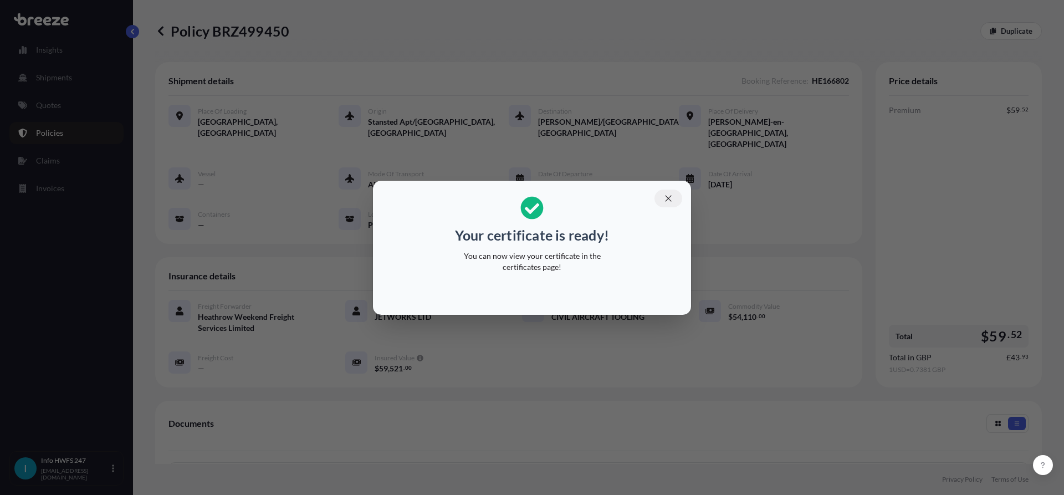
click at [674, 199] on button "button" at bounding box center [668, 199] width 28 height 18
